Goal: Task Accomplishment & Management: Use online tool/utility

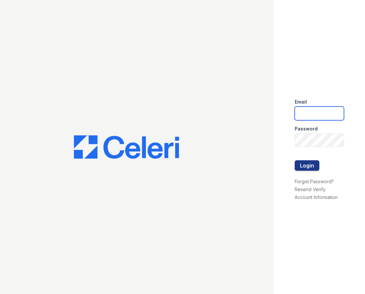
type input "[PERSON_NAME][EMAIL_ADDRESS][PERSON_NAME][DOMAIN_NAME]"
click at [134, 61] on div at bounding box center [136, 147] width 273 height 294
click at [303, 166] on button "Login" at bounding box center [306, 165] width 25 height 10
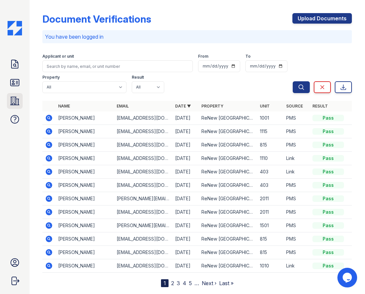
click at [16, 102] on icon at bounding box center [15, 101] width 10 height 10
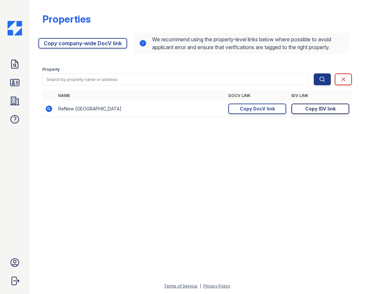
click at [325, 111] on div "Copy IDV link" at bounding box center [320, 109] width 31 height 7
